Goal: Check status: Check status

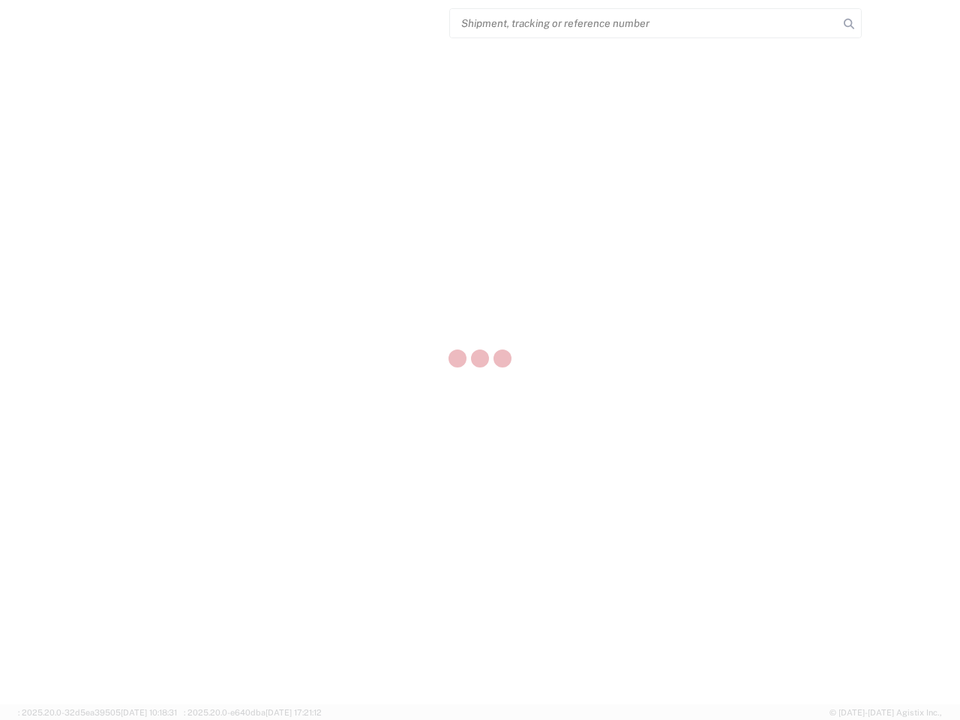
select select "US"
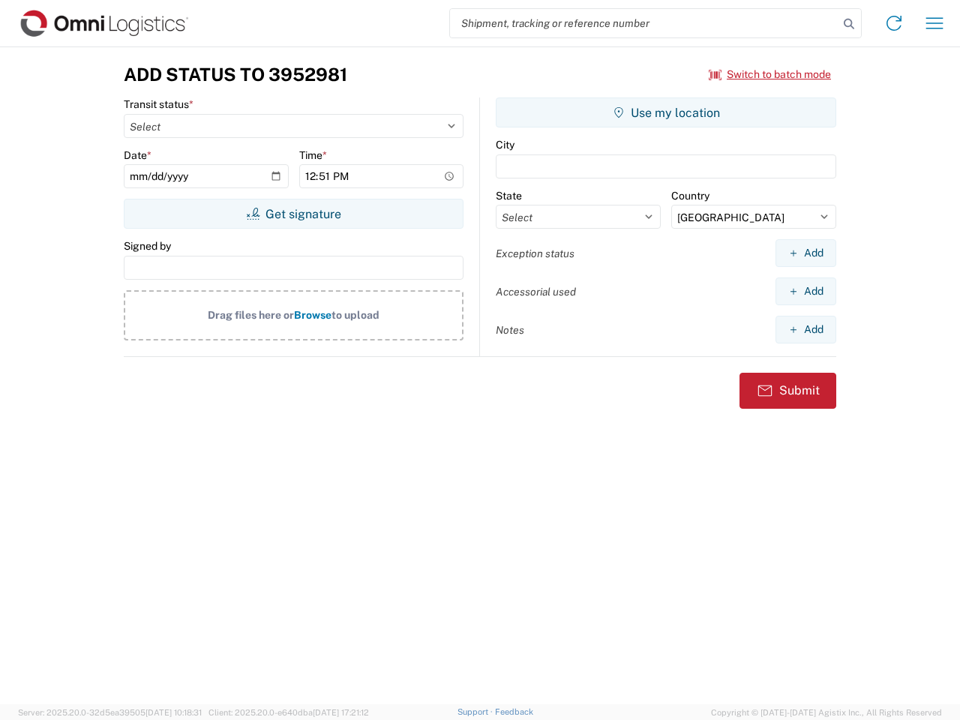
click at [644, 23] on input "search" at bounding box center [644, 23] width 388 height 28
click at [849, 24] on icon at bounding box center [848, 23] width 21 height 21
click at [894, 23] on icon at bounding box center [894, 23] width 24 height 24
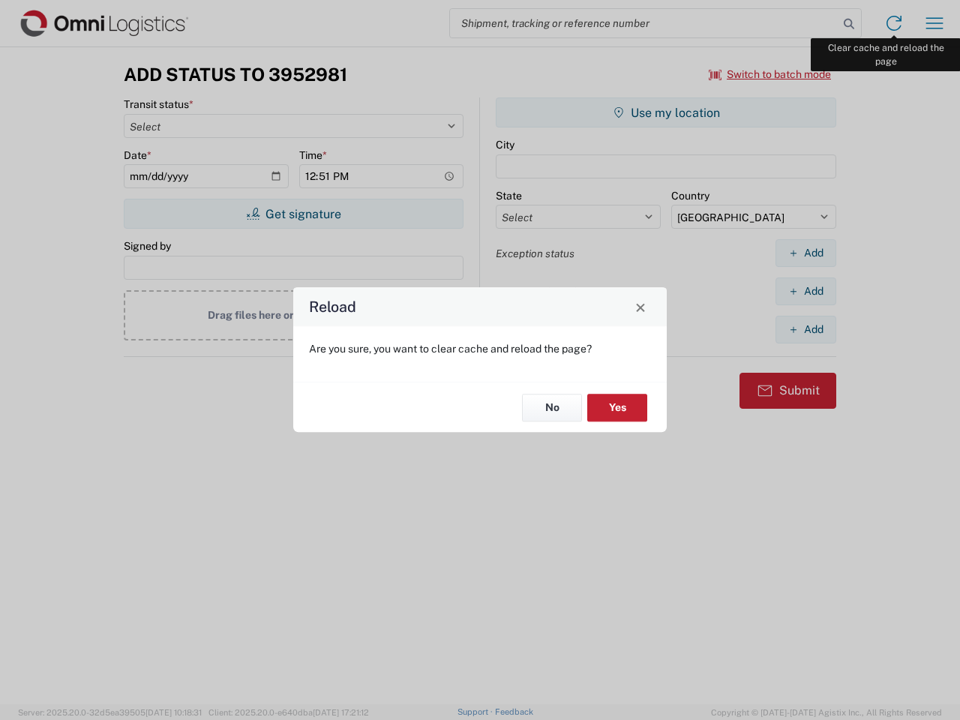
click at [934, 23] on div "Reload Are you sure, you want to clear cache and reload the page? No Yes" at bounding box center [480, 360] width 960 height 720
click at [770, 74] on div "Reload Are you sure, you want to clear cache and reload the page? No Yes" at bounding box center [480, 360] width 960 height 720
click at [293, 214] on div "Reload Are you sure, you want to clear cache and reload the page? No Yes" at bounding box center [480, 360] width 960 height 720
click at [666, 112] on div "Reload Are you sure, you want to clear cache and reload the page? No Yes" at bounding box center [480, 360] width 960 height 720
click at [805, 253] on div "Reload Are you sure, you want to clear cache and reload the page? No Yes" at bounding box center [480, 360] width 960 height 720
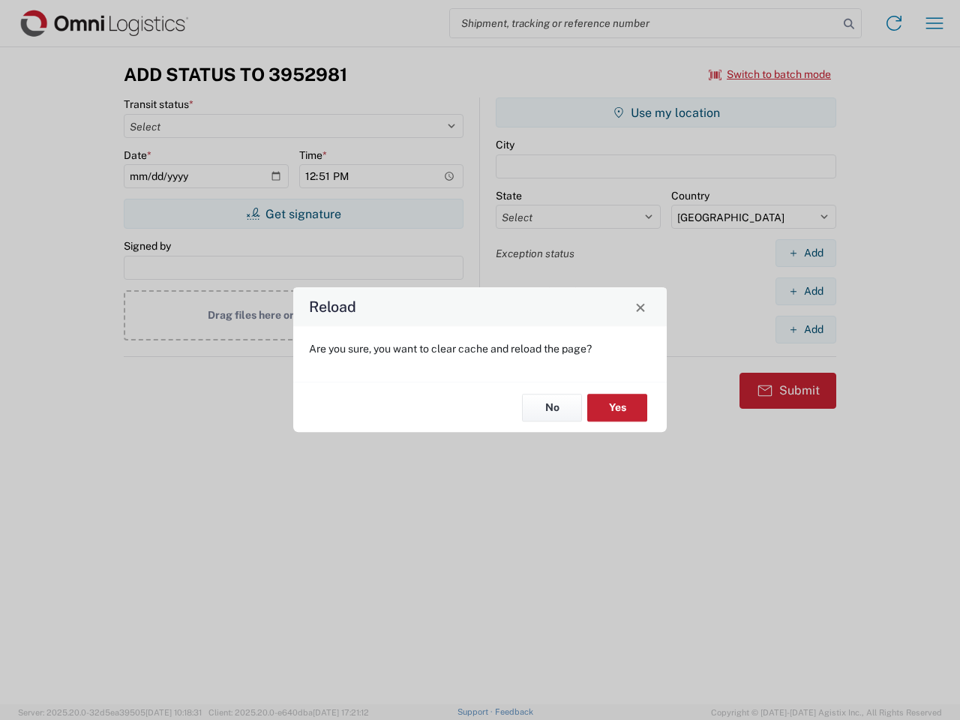
click at [805, 291] on div "Reload Are you sure, you want to clear cache and reload the page? No Yes" at bounding box center [480, 360] width 960 height 720
click at [805, 329] on div "Reload Are you sure, you want to clear cache and reload the page? No Yes" at bounding box center [480, 360] width 960 height 720
